Goal: Information Seeking & Learning: Learn about a topic

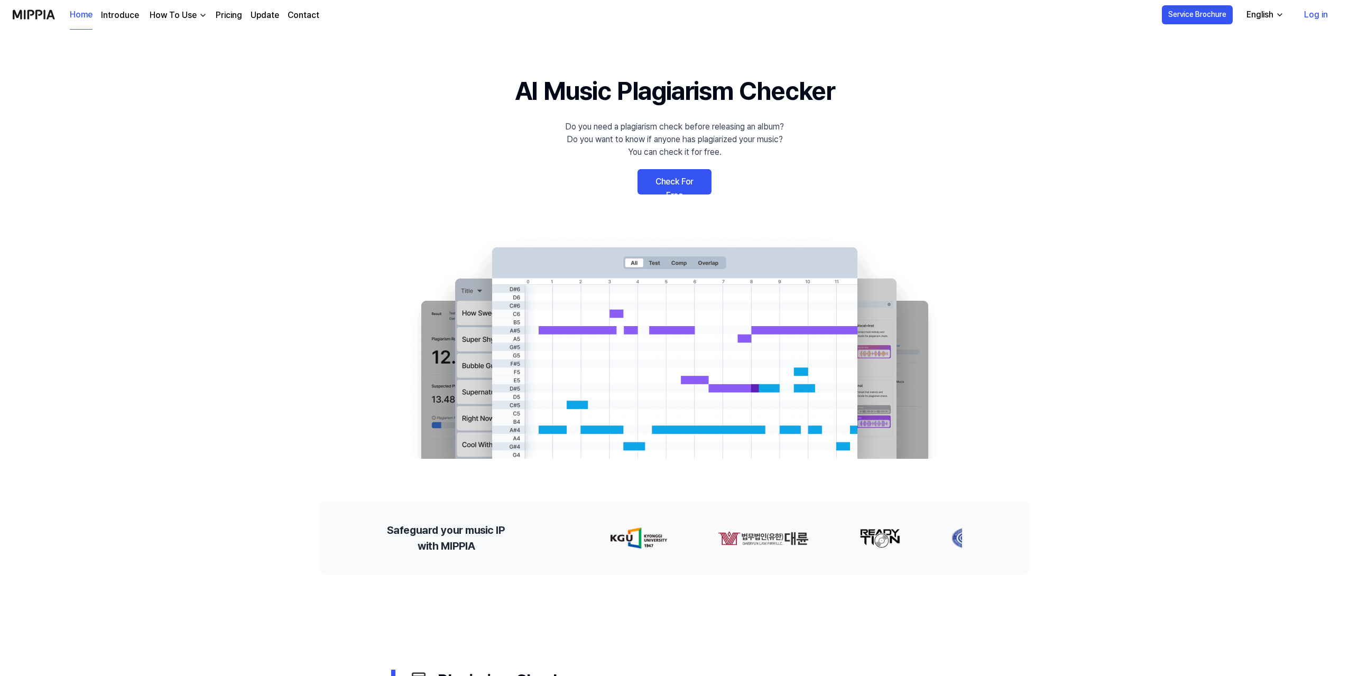
click at [656, 180] on link "Check For Free" at bounding box center [675, 181] width 74 height 25
click at [180, 13] on div "How To Use" at bounding box center [173, 15] width 51 height 13
click at [192, 45] on link "Plagiarism Checker" at bounding box center [176, 39] width 102 height 21
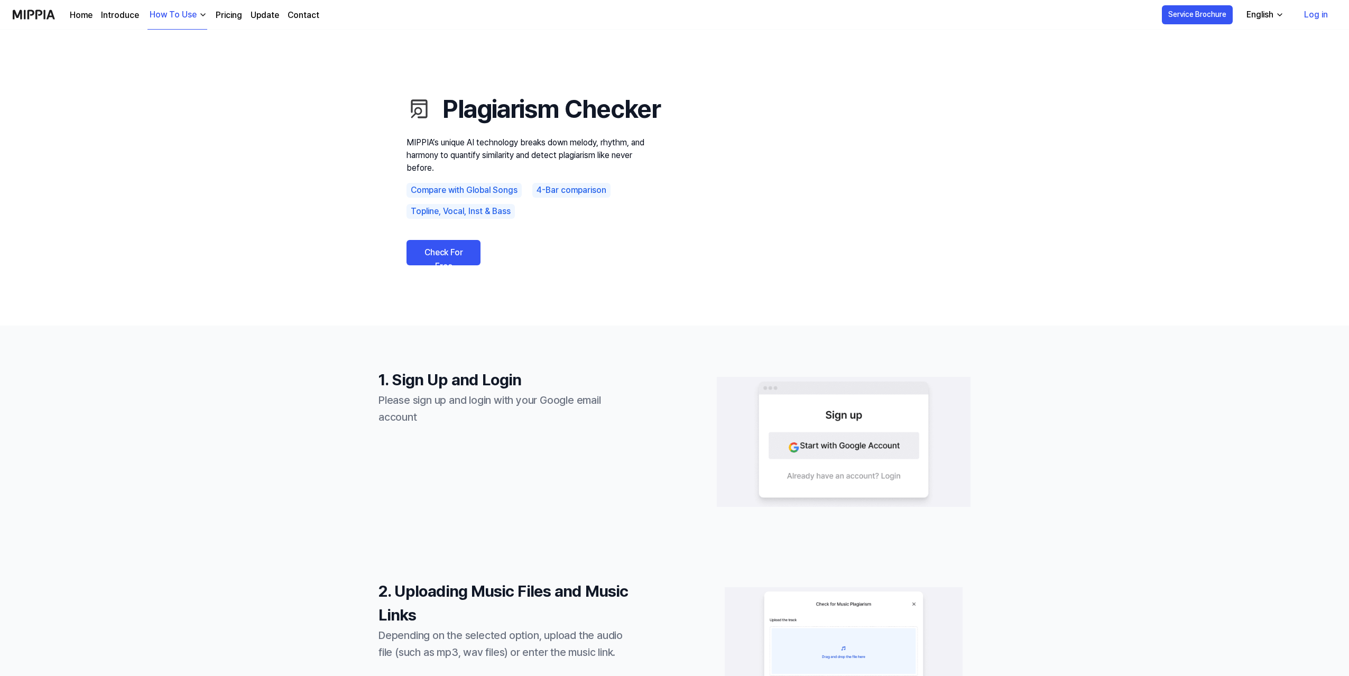
click at [231, 12] on link "Pricing" at bounding box center [229, 15] width 26 height 13
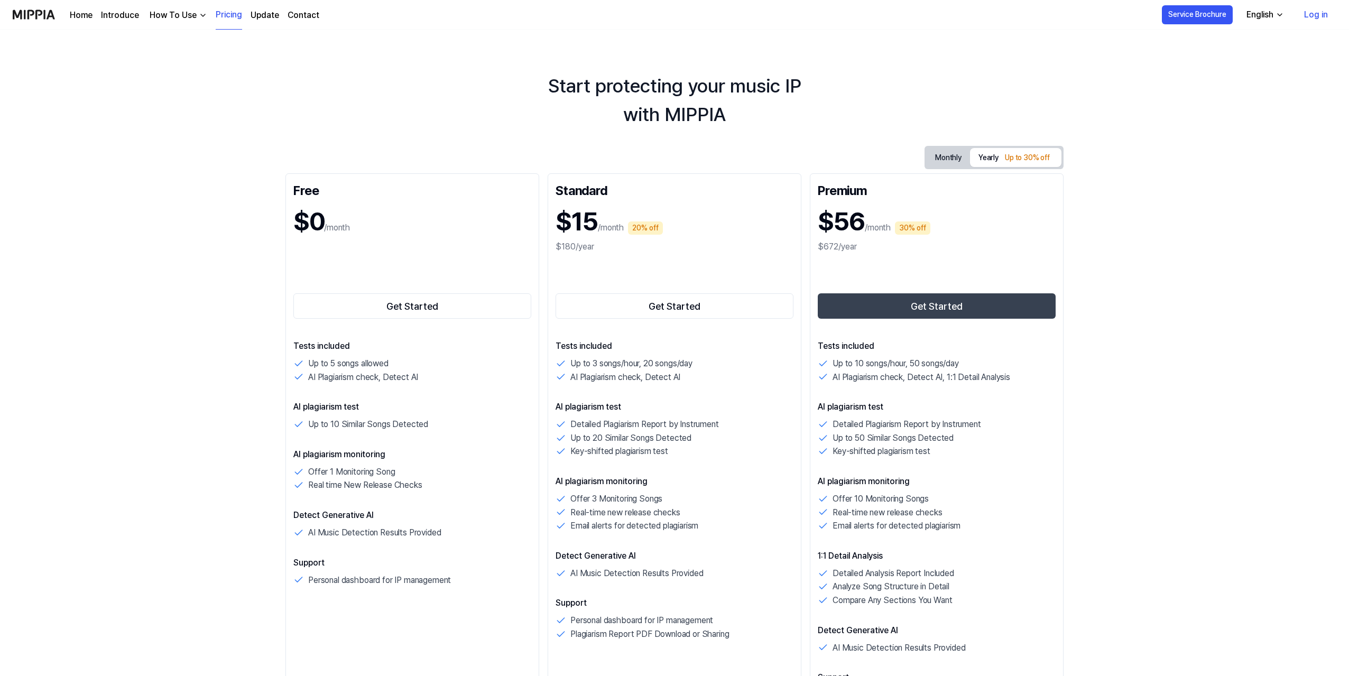
click at [187, 13] on div "How To Use" at bounding box center [173, 15] width 51 height 13
click at [174, 40] on link "Plagiarism Checker" at bounding box center [176, 39] width 102 height 21
drag, startPoint x: 585, startPoint y: 183, endPoint x: 582, endPoint y: 176, distance: 8.3
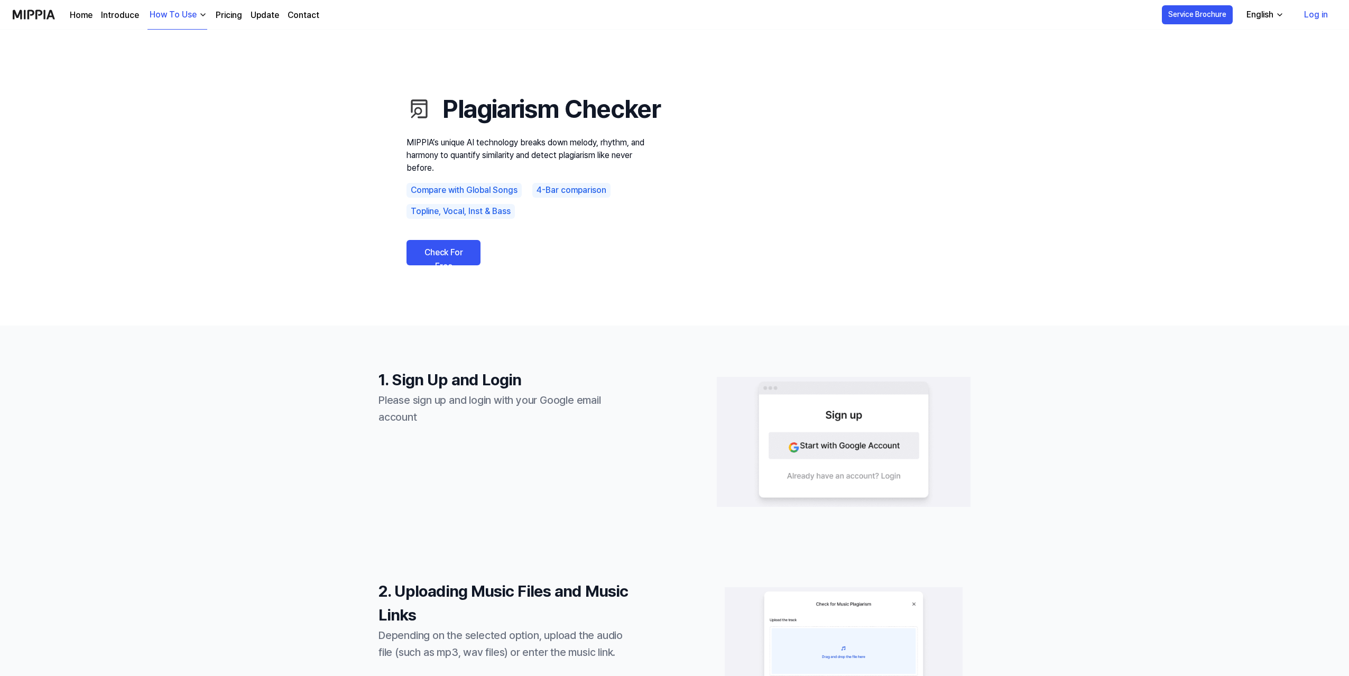
drag, startPoint x: 417, startPoint y: 139, endPoint x: 411, endPoint y: 132, distance: 9.4
